Goal: Navigation & Orientation: Find specific page/section

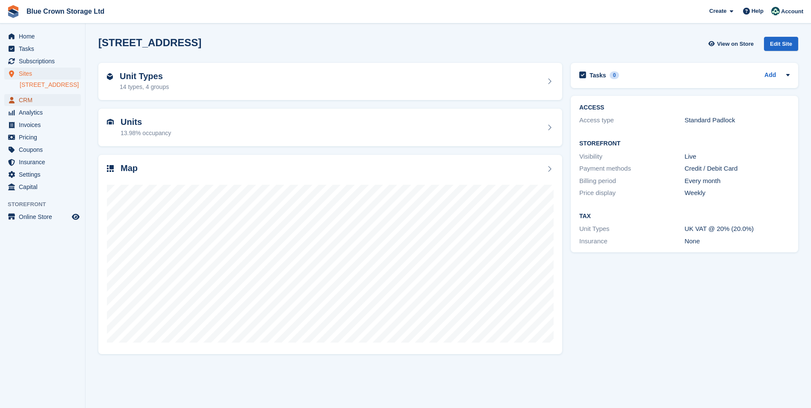
click at [25, 106] on span "CRM" at bounding box center [44, 100] width 51 height 12
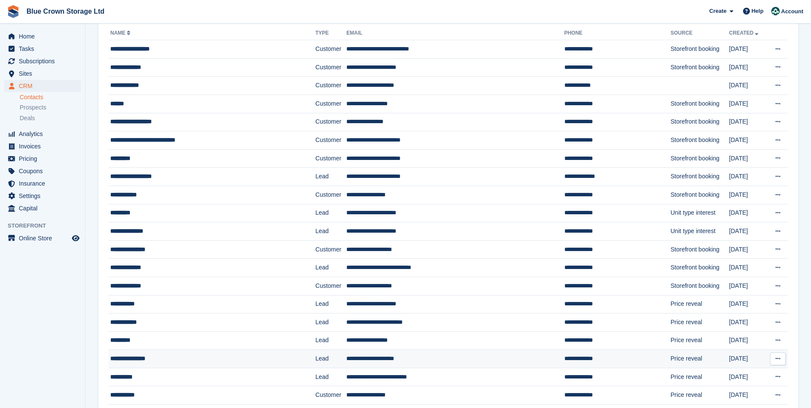
scroll to position [85, 0]
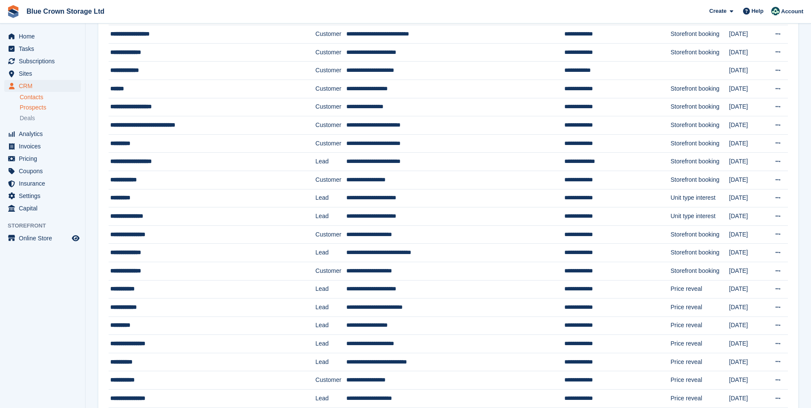
click at [30, 107] on span "Prospects" at bounding box center [33, 107] width 27 height 8
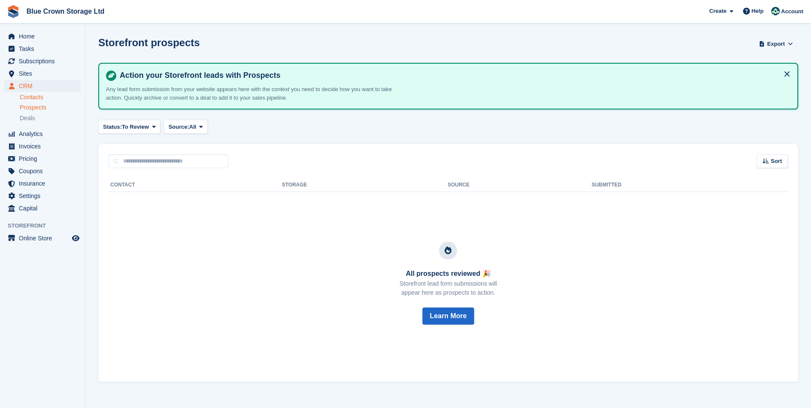
click at [34, 96] on link "Contacts" at bounding box center [50, 97] width 61 height 8
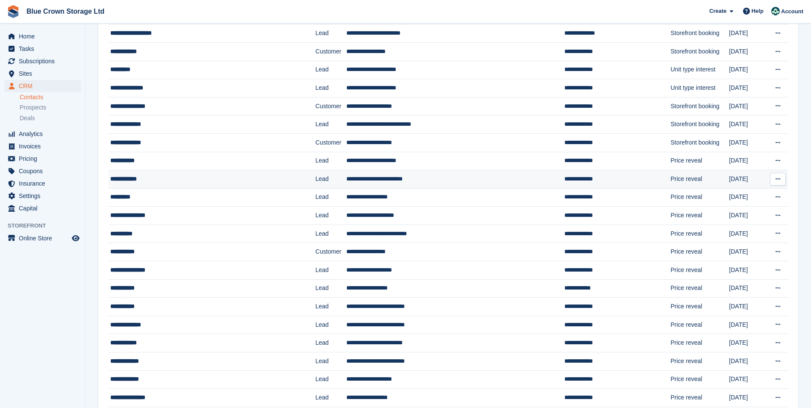
scroll to position [299, 0]
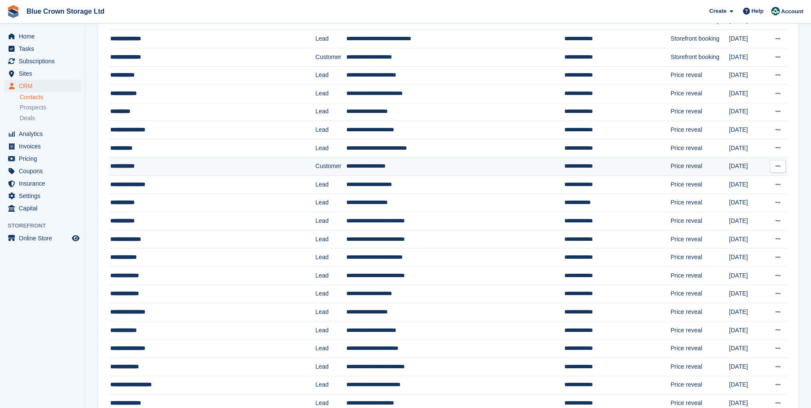
click at [133, 165] on div "**********" at bounding box center [195, 166] width 171 height 9
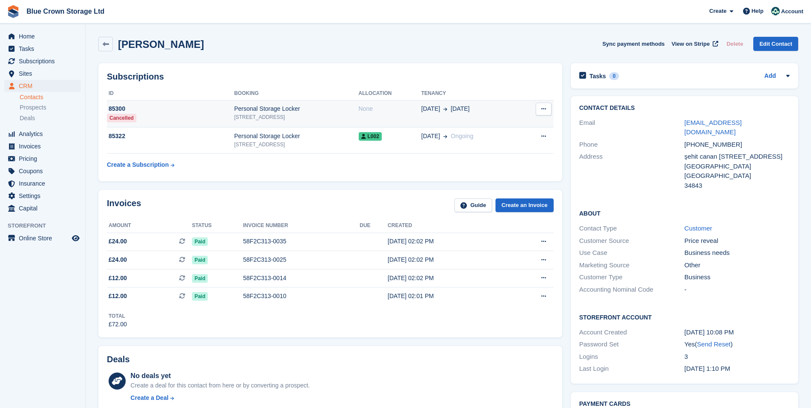
click at [234, 109] on div "Personal Storage Locker" at bounding box center [296, 108] width 124 height 9
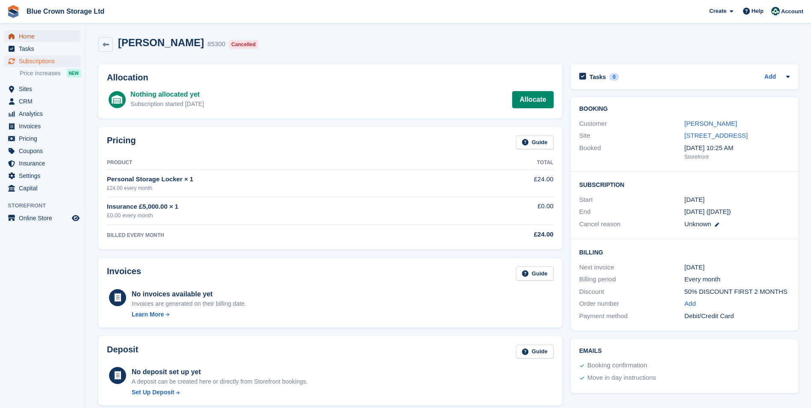
click at [18, 32] on link "Home" at bounding box center [42, 36] width 77 height 12
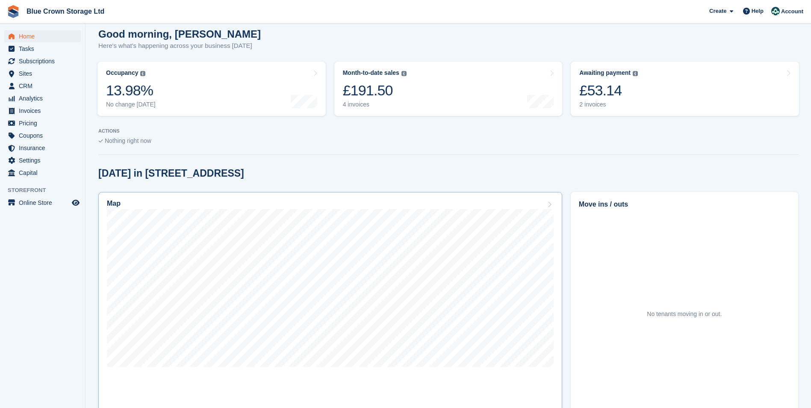
scroll to position [85, 0]
